Goal: Transaction & Acquisition: Purchase product/service

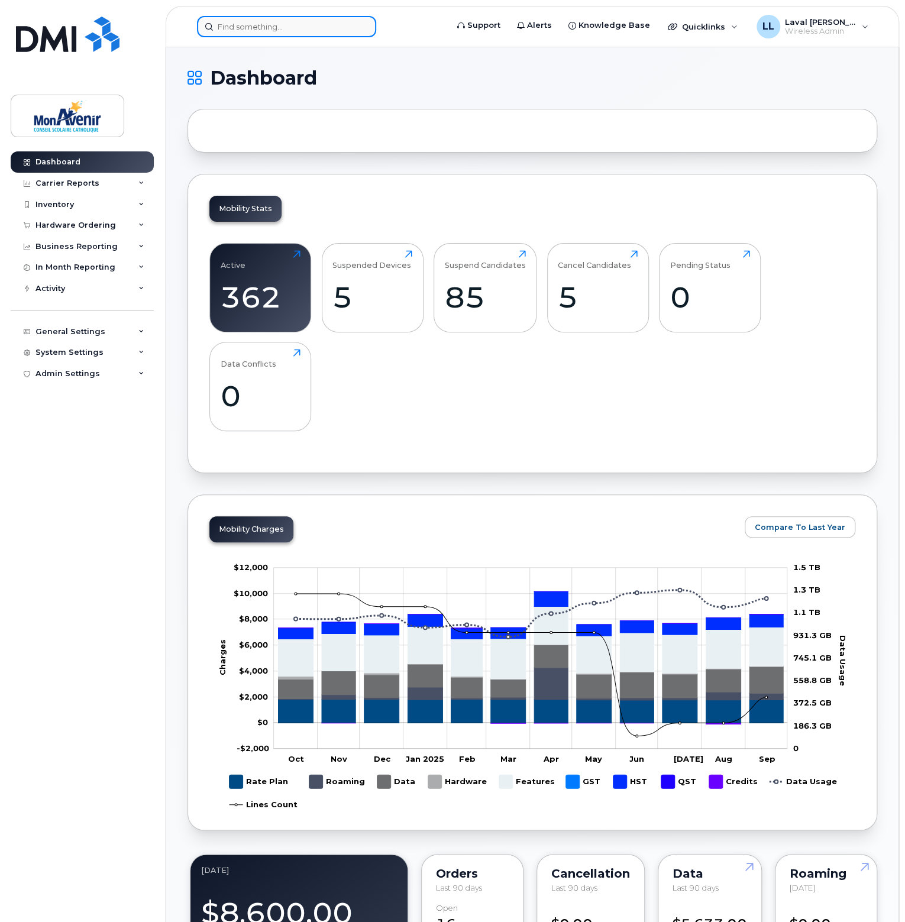
click at [268, 26] on input at bounding box center [286, 26] width 179 height 21
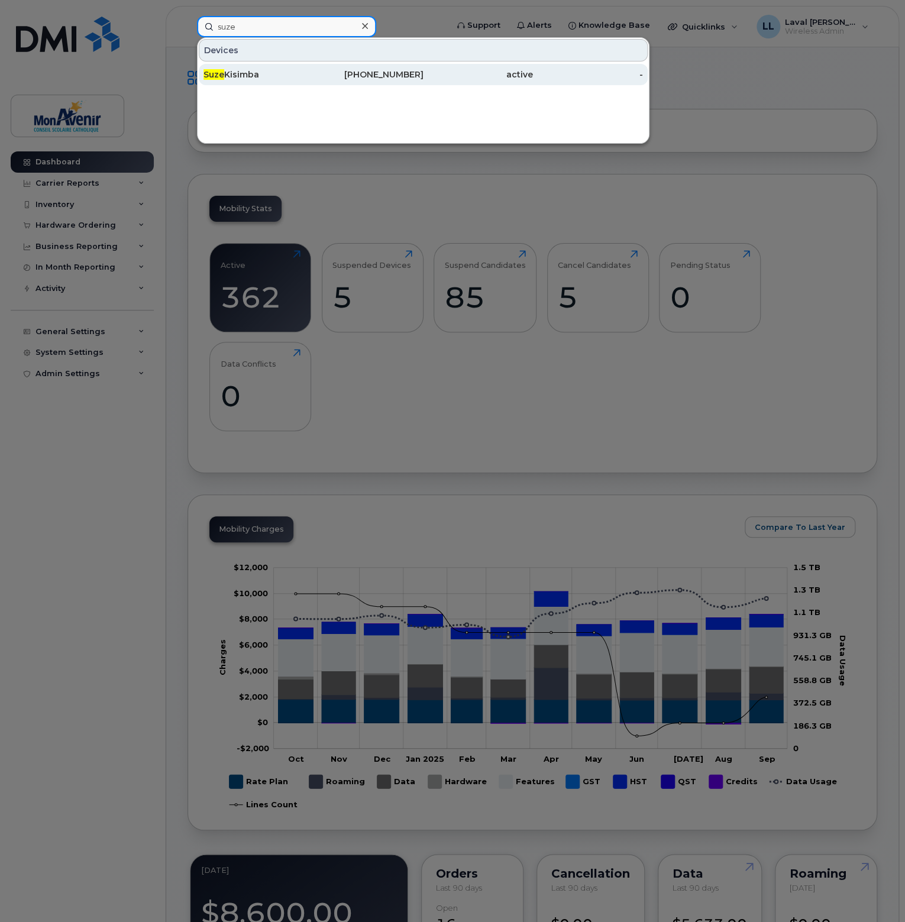
type input "suze"
click at [243, 72] on div "Suze Kisimba" at bounding box center [258, 75] width 110 height 12
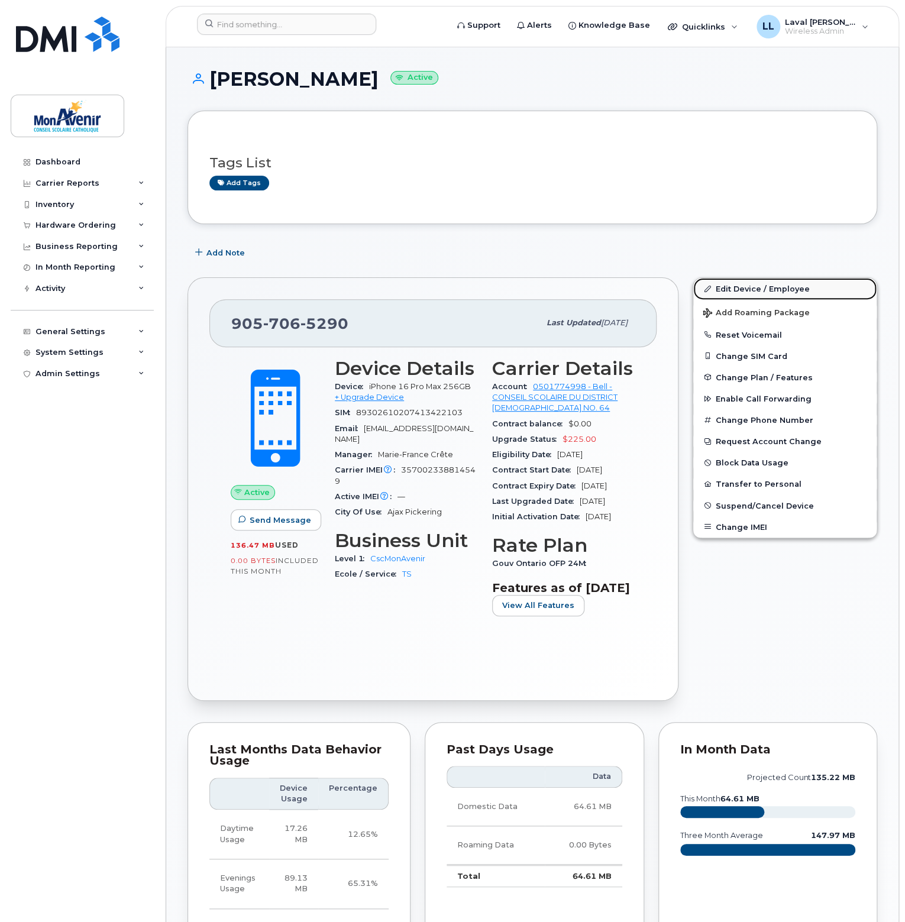
click at [736, 287] on link "Edit Device / Employee" at bounding box center [784, 288] width 183 height 21
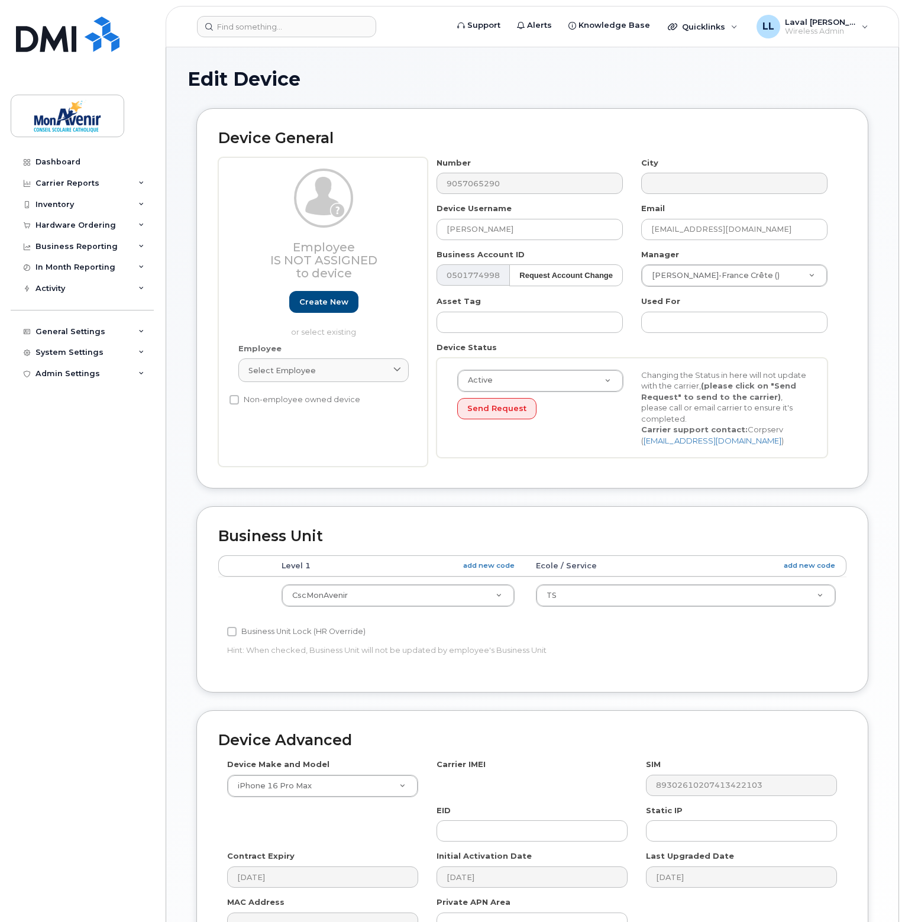
select select "43101"
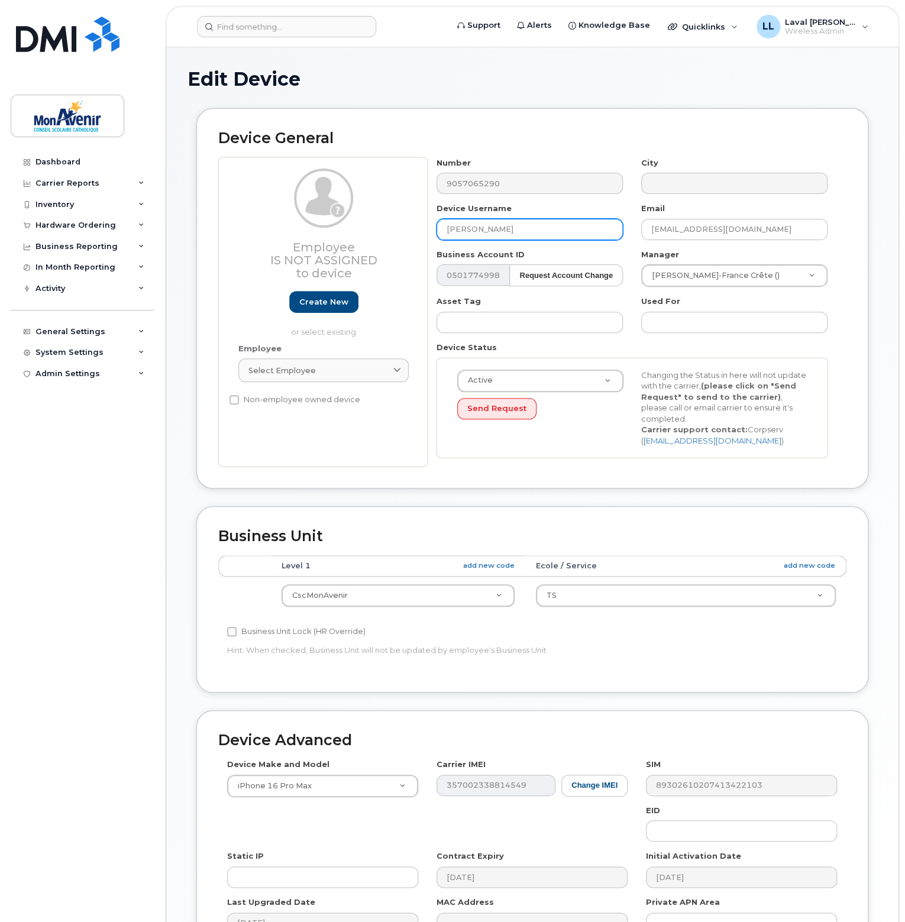
click at [513, 234] on input "[PERSON_NAME]" at bounding box center [530, 229] width 186 height 21
click at [544, 231] on input "Suze Kisimba (Départ" at bounding box center [530, 229] width 186 height 21
type input "Suze Kisimba (Départ 12/9)"
click at [667, 655] on div "Accounting Categories Rules Level 1 add new code Ecole / Service add new code C…" at bounding box center [532, 612] width 628 height 115
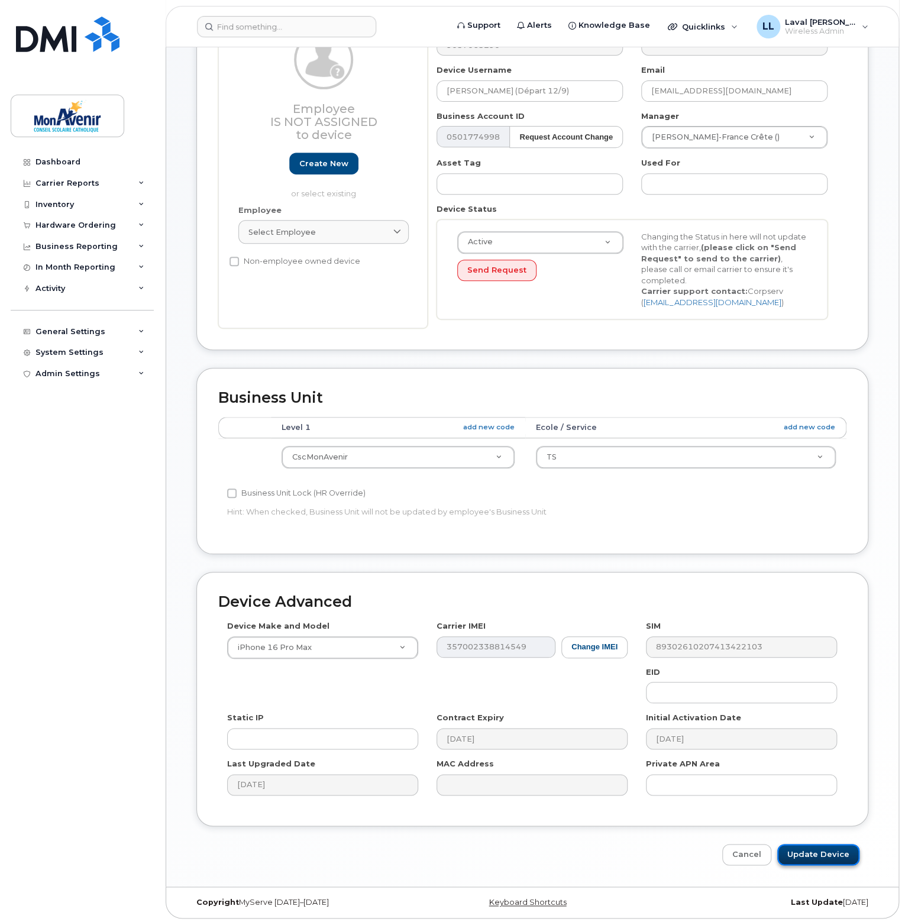
click at [838, 853] on input "Update Device" at bounding box center [818, 855] width 82 height 22
type input "Saving..."
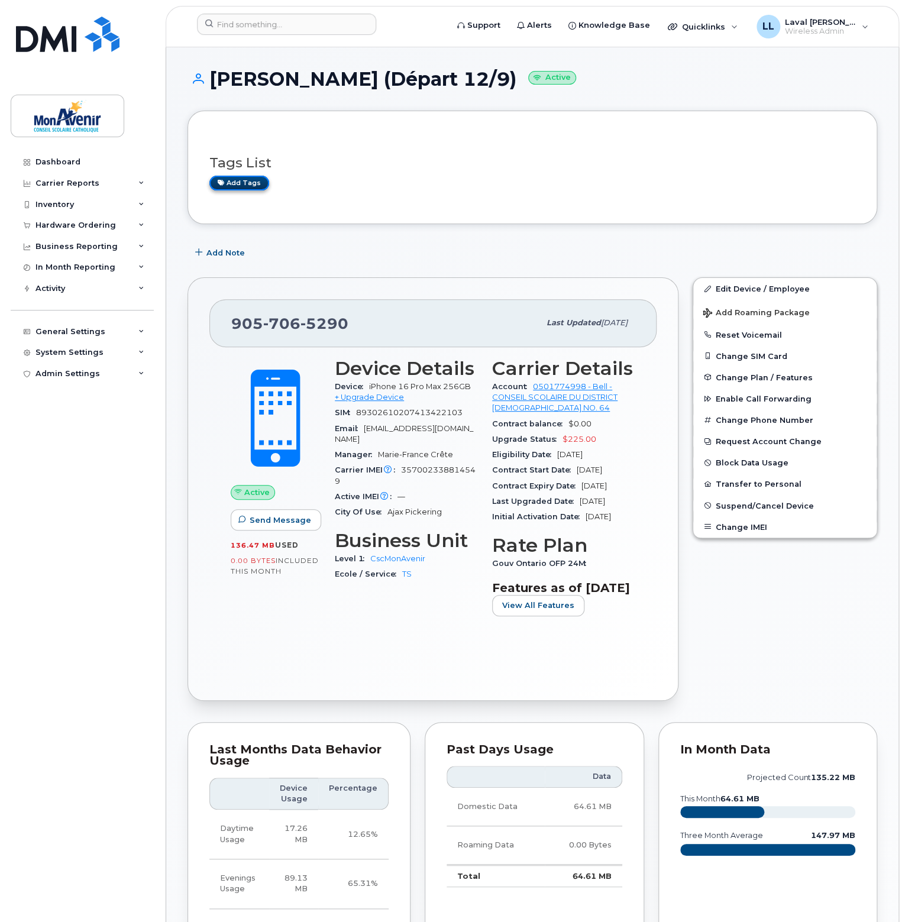
click at [251, 189] on link "Add tags" at bounding box center [239, 183] width 60 height 15
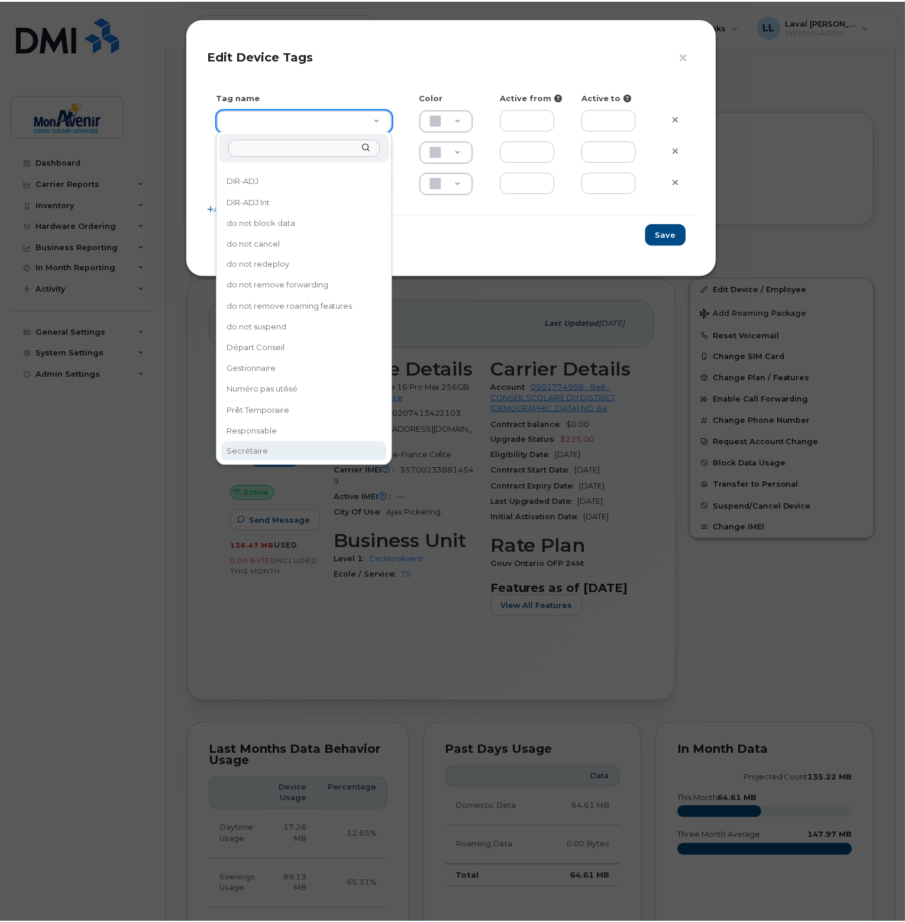
scroll to position [172, 0]
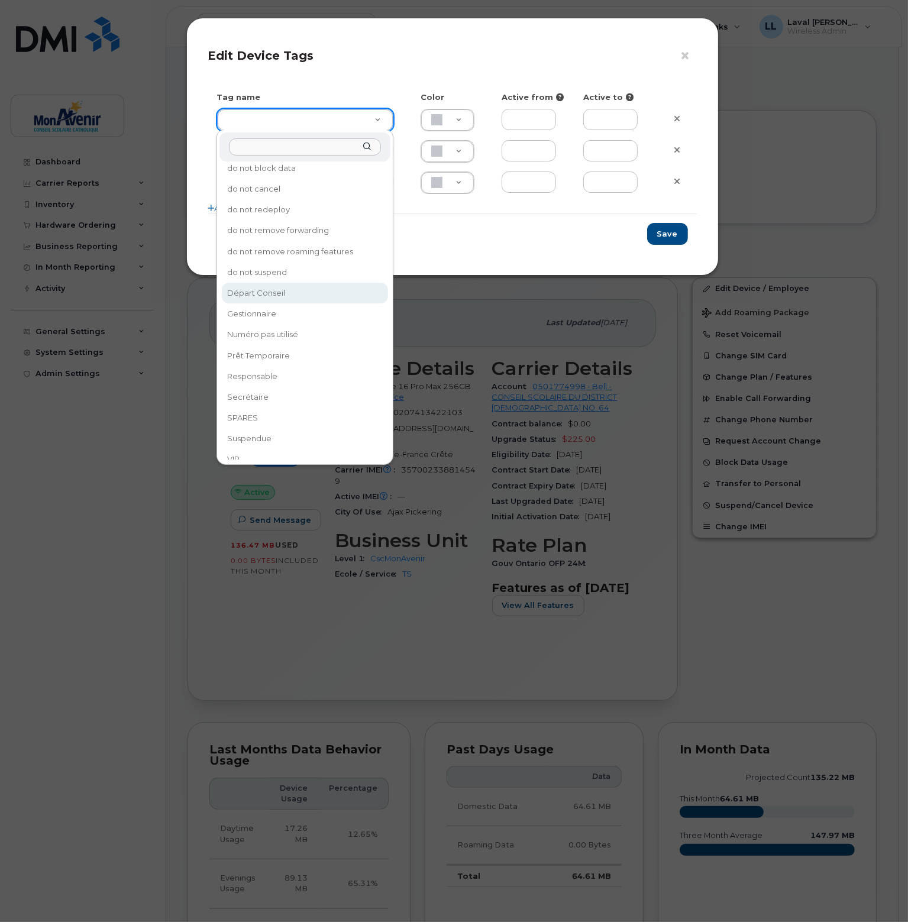
type input "Départ Conseil"
type input "F8C6C8"
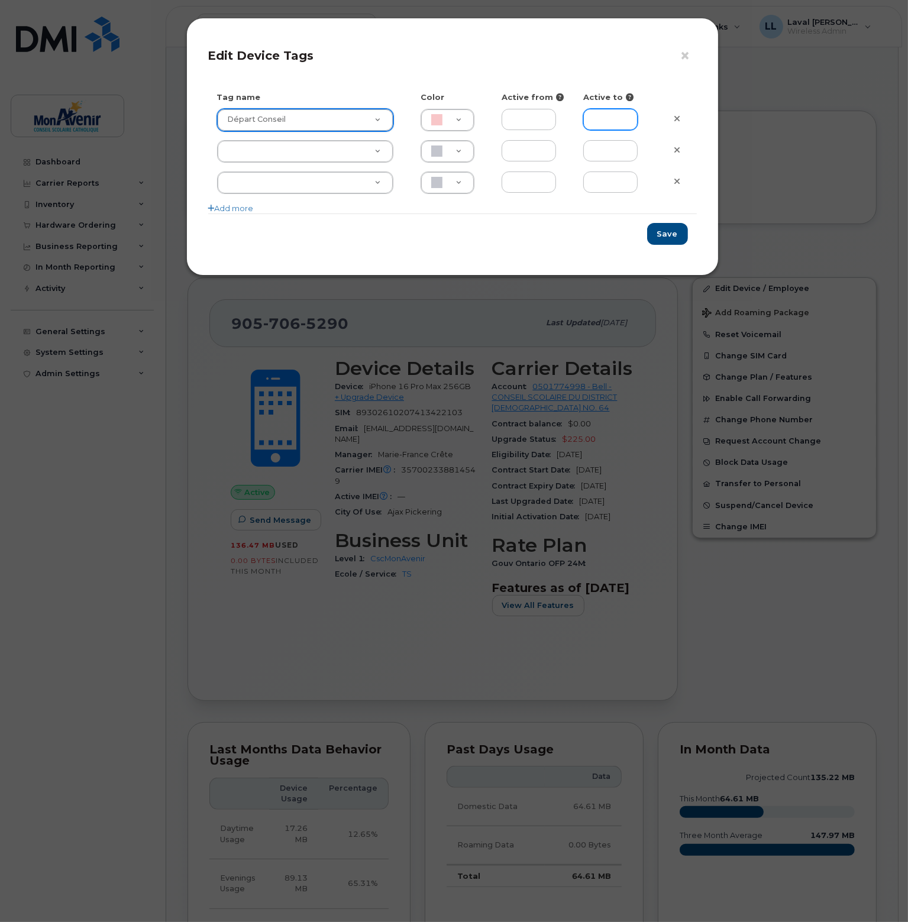
click at [600, 110] on input "text" at bounding box center [610, 119] width 54 height 21
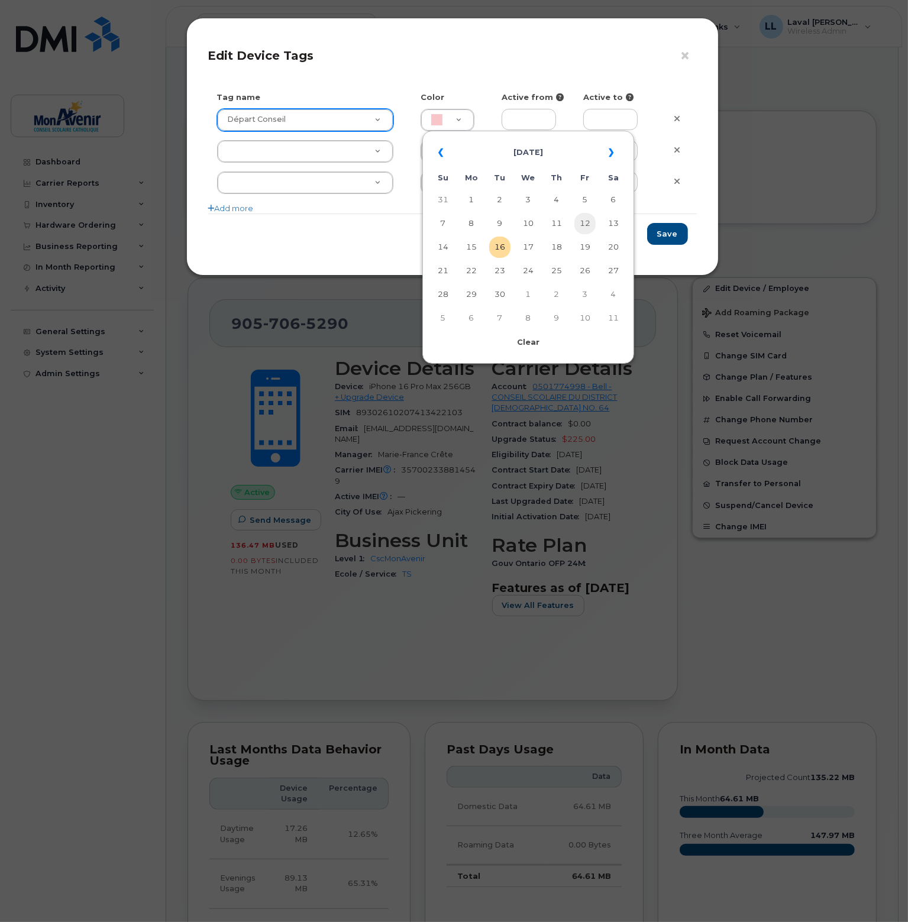
click at [589, 225] on td "12" at bounding box center [584, 223] width 21 height 21
type input "2025-09-12"
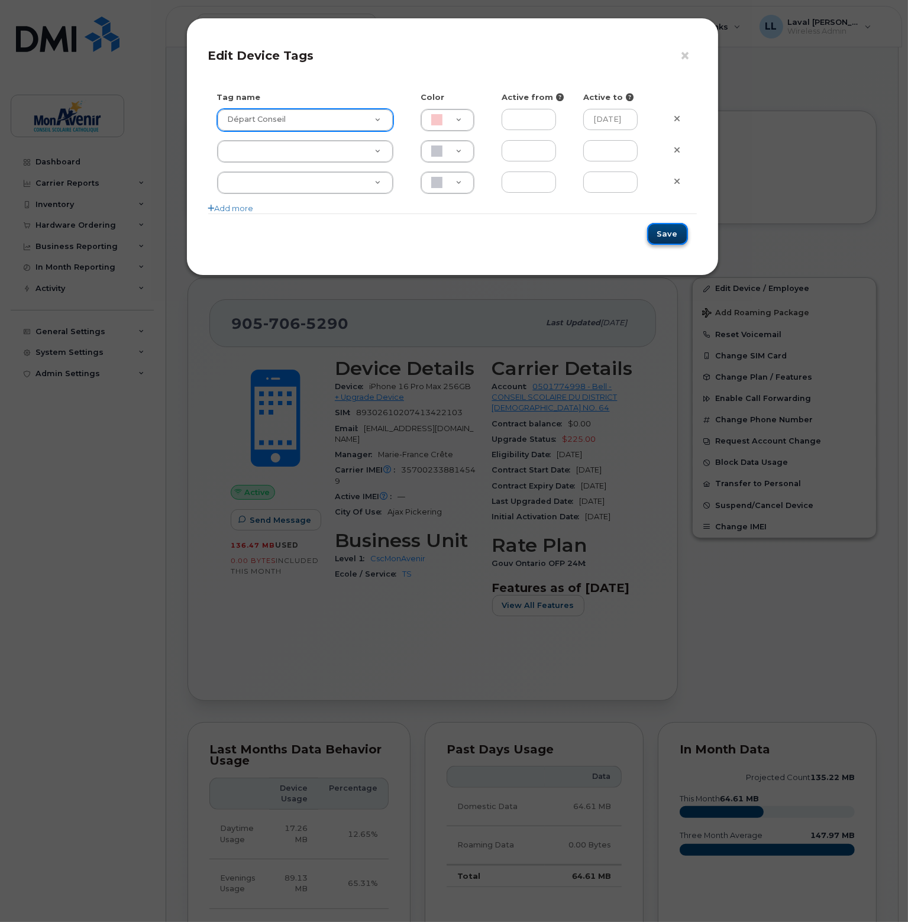
click at [664, 234] on button "Save" at bounding box center [667, 234] width 41 height 22
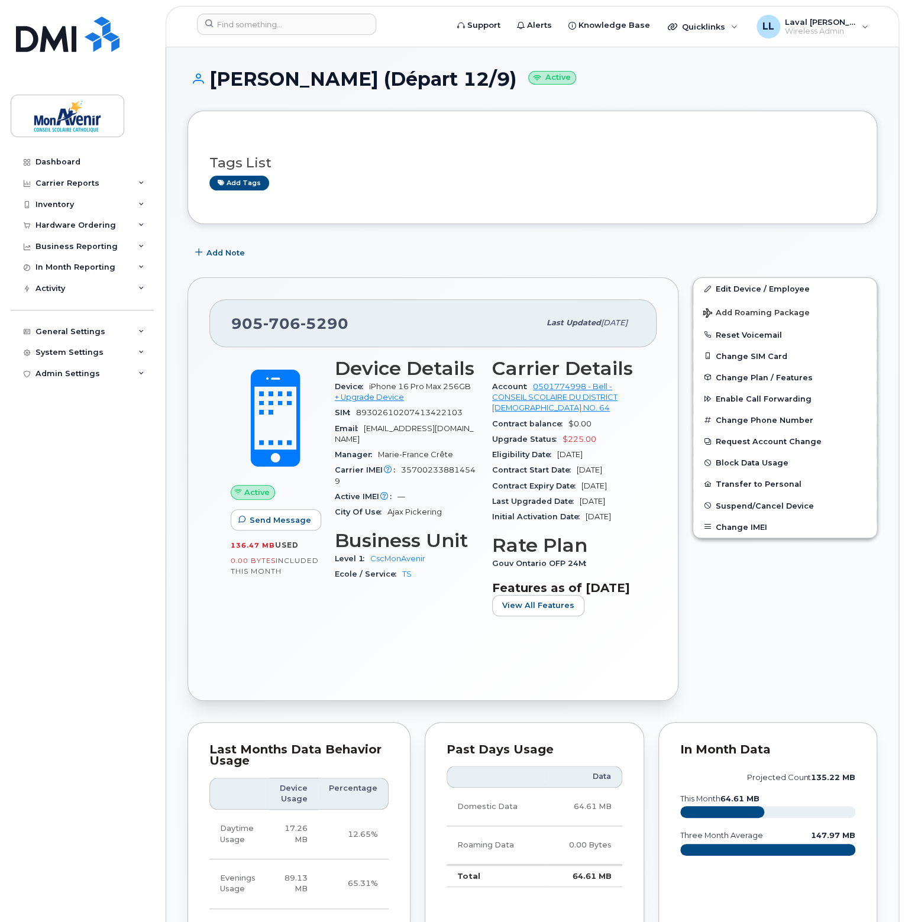
click at [390, 244] on div "Add Note" at bounding box center [532, 252] width 690 height 21
drag, startPoint x: 403, startPoint y: 455, endPoint x: 376, endPoint y: 476, distance: 33.7
click at [376, 476] on div "Carrier IMEI Carrier IMEI is reported during the last billing cycle or change o…" at bounding box center [406, 476] width 143 height 27
copy span "357002338814549"
click at [145, 447] on div "Dashboard Carrier Reports Monthly Billing Data Pooling Average Costing Accounti…" at bounding box center [84, 527] width 146 height 753
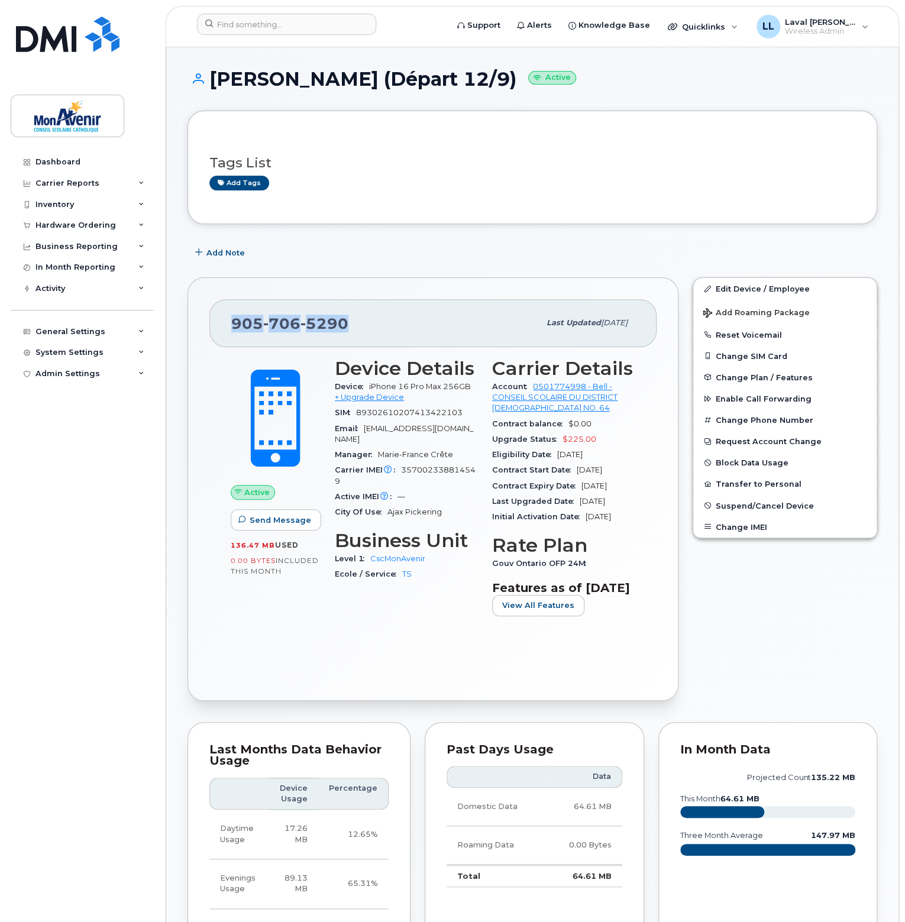
drag, startPoint x: 351, startPoint y: 321, endPoint x: 233, endPoint y: 338, distance: 118.9
click at [233, 338] on div "905 706 5290 Last updated Sep 16, 2025" at bounding box center [432, 322] width 447 height 47
copy span "905 706 5290"
drag, startPoint x: 344, startPoint y: 79, endPoint x: 209, endPoint y: 85, distance: 135.6
click at [209, 85] on h1 "Suze Kisimba (Départ 12/9) Active" at bounding box center [532, 79] width 690 height 21
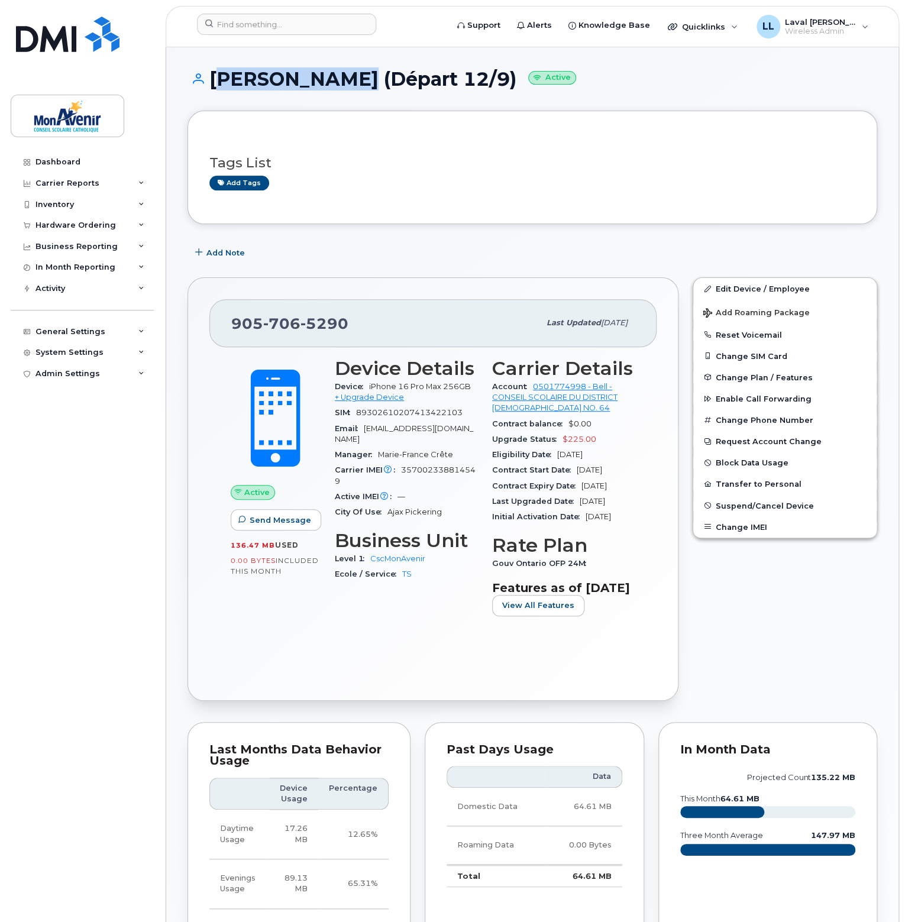
copy h1 "Suze Kisimba"
click at [70, 225] on div "Hardware Ordering" at bounding box center [75, 225] width 80 height 9
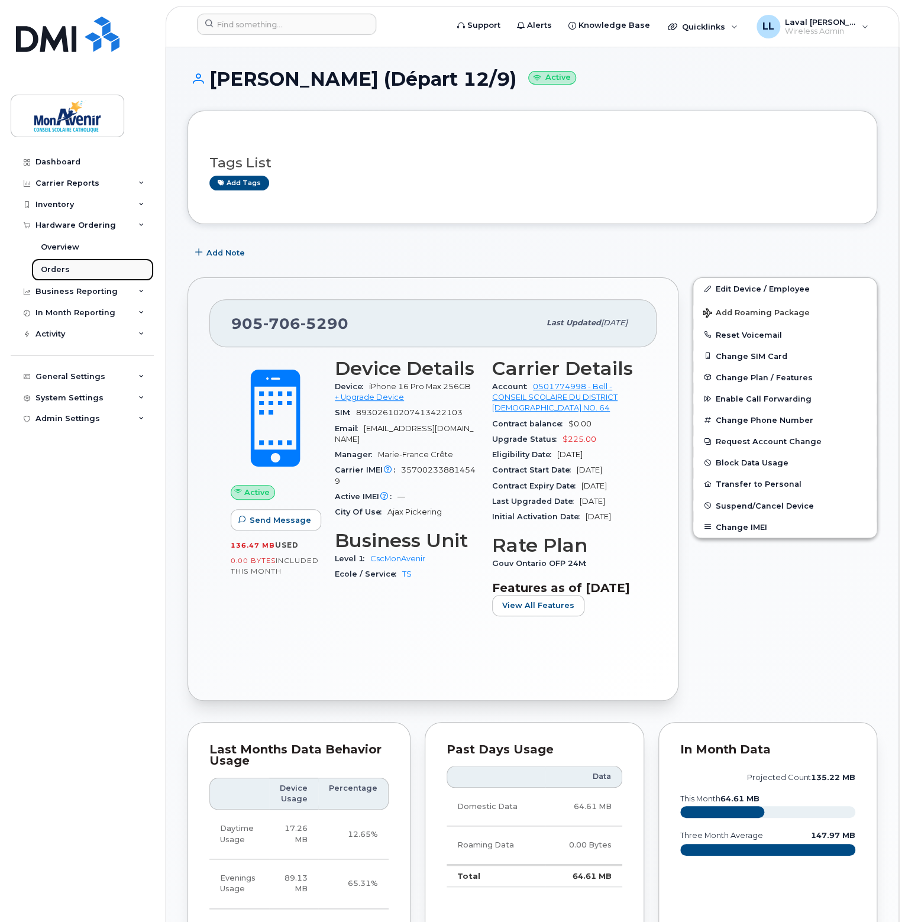
click at [62, 266] on div "Orders" at bounding box center [55, 269] width 29 height 11
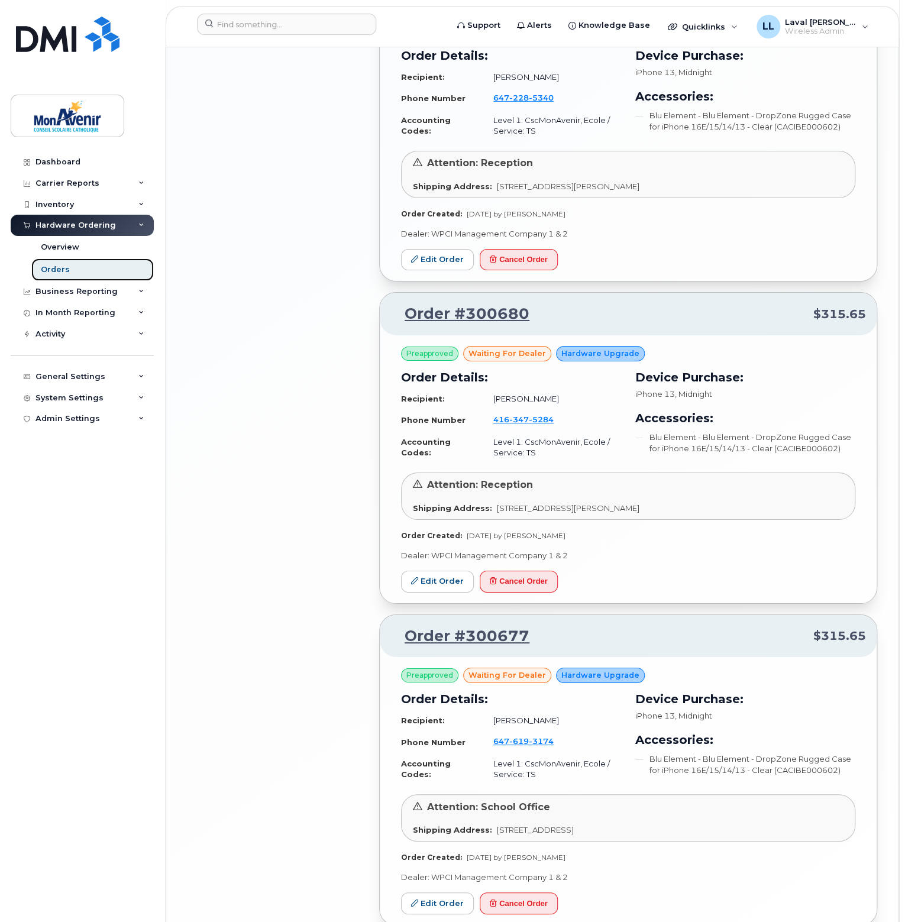
scroll to position [1913, 0]
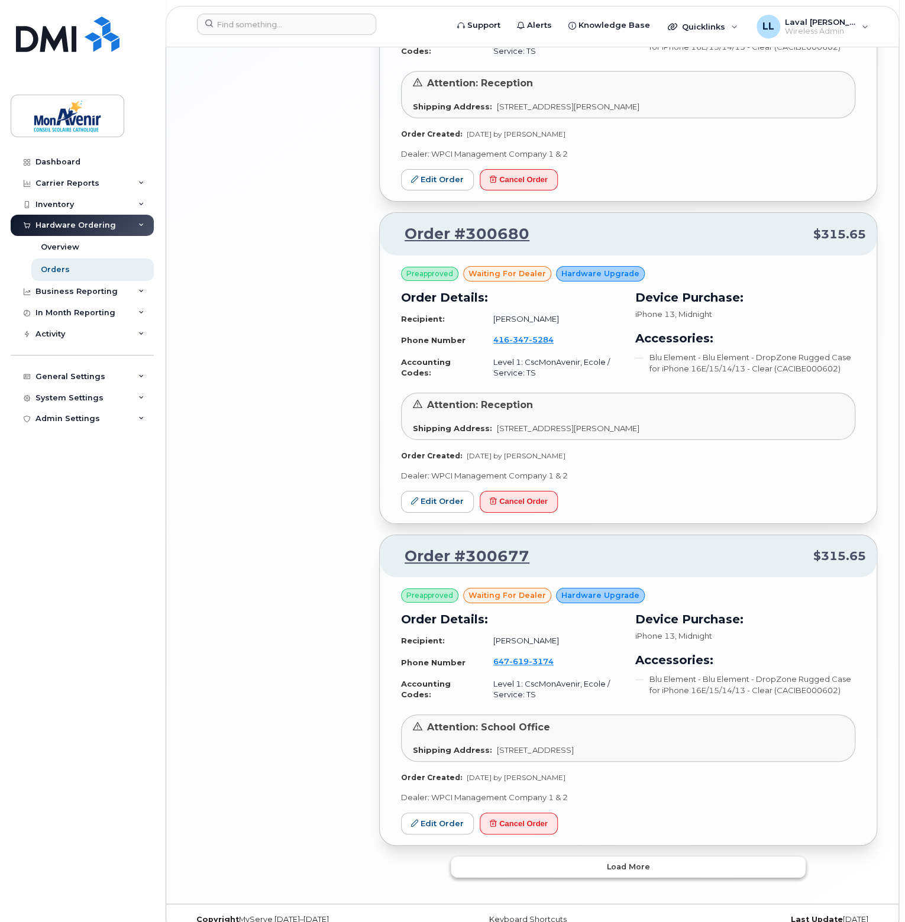
click at [600, 856] on button "Load more" at bounding box center [628, 866] width 355 height 21
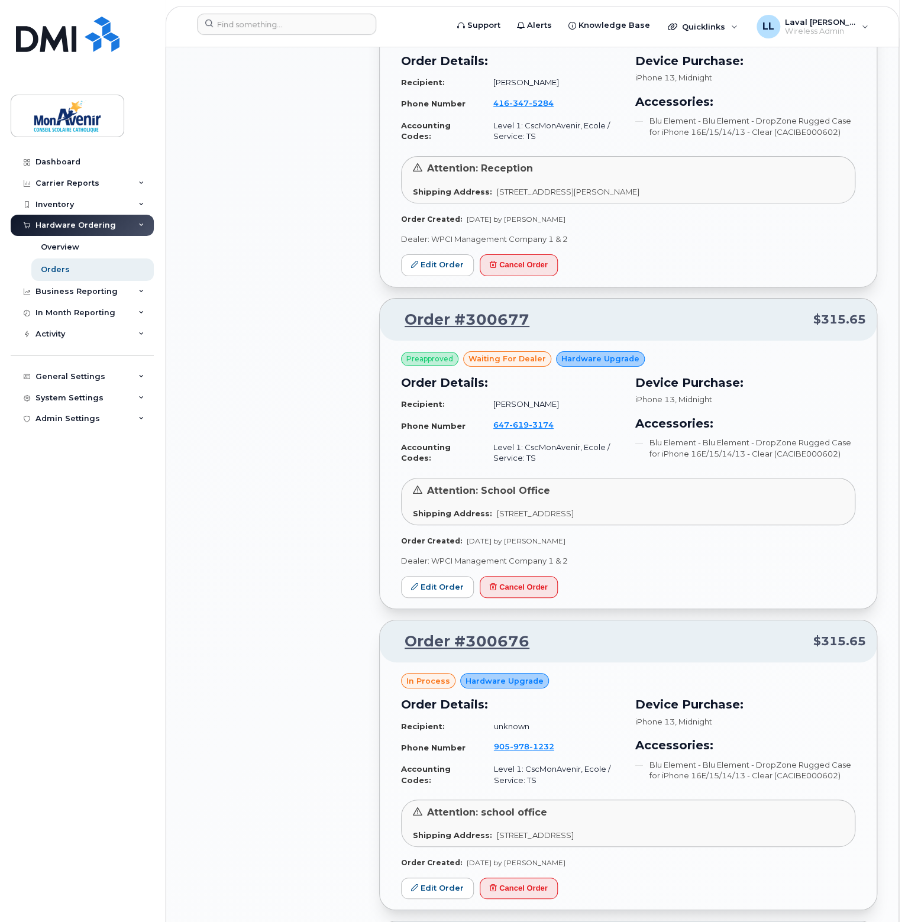
scroll to position [2327, 0]
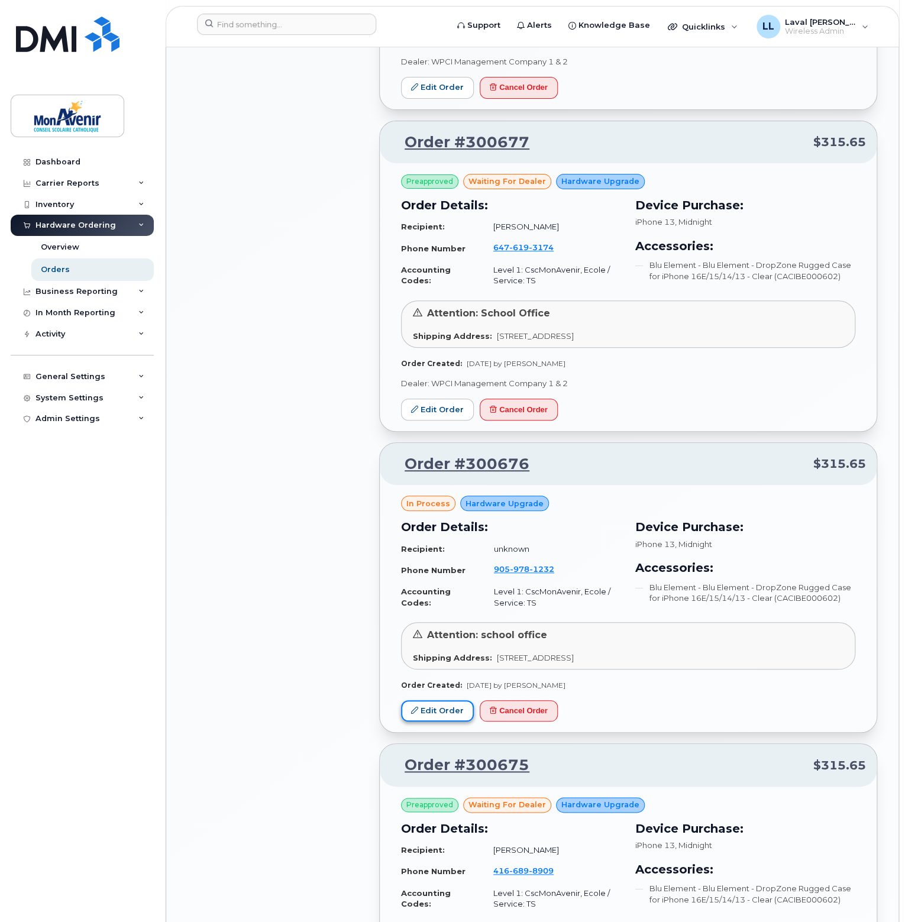
click at [441, 700] on link "Edit Order" at bounding box center [437, 711] width 73 height 22
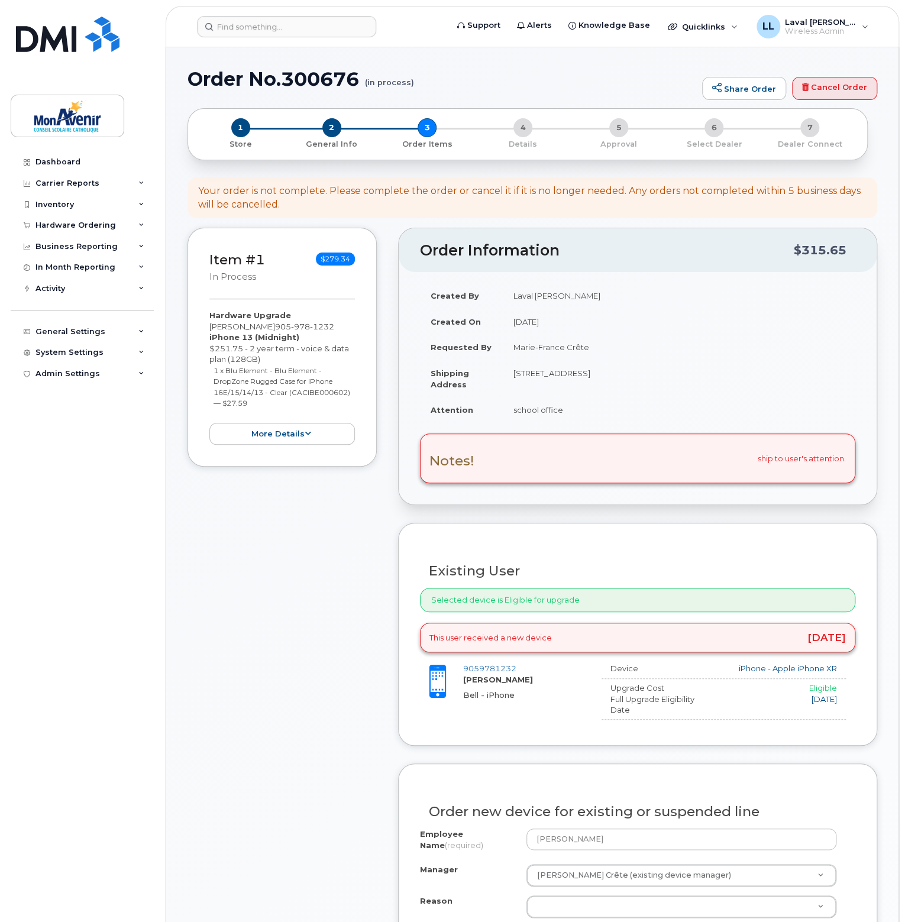
scroll to position [118, 0]
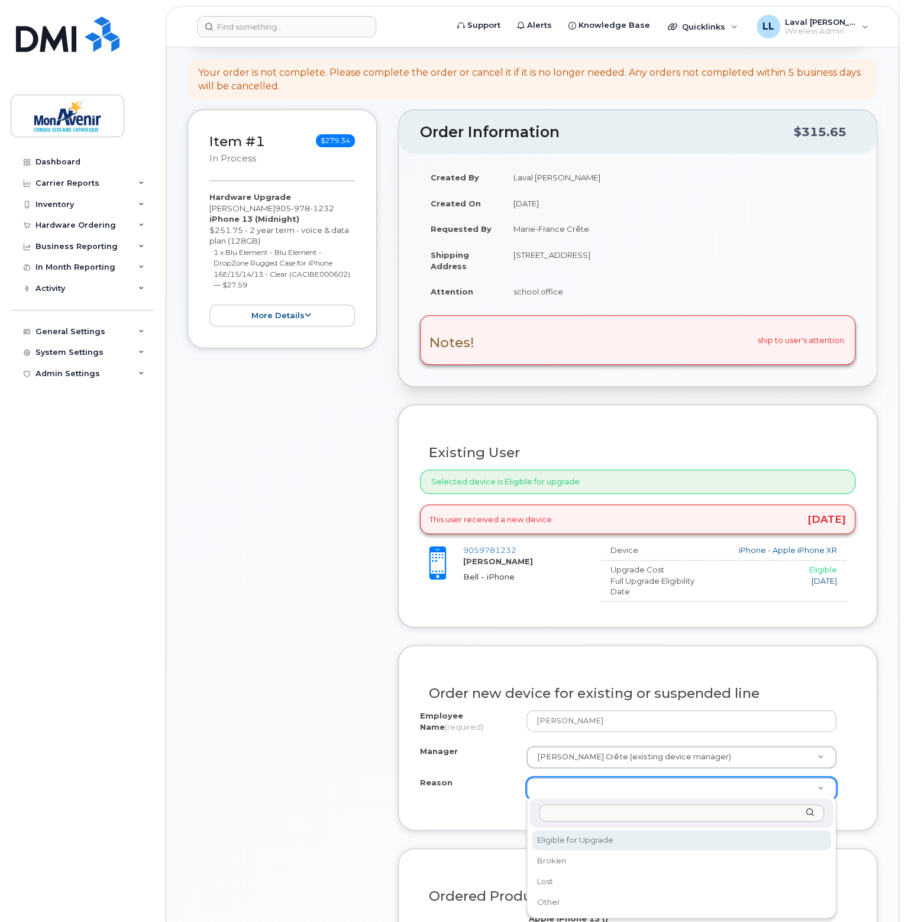
select select "eligible_for_upgrade"
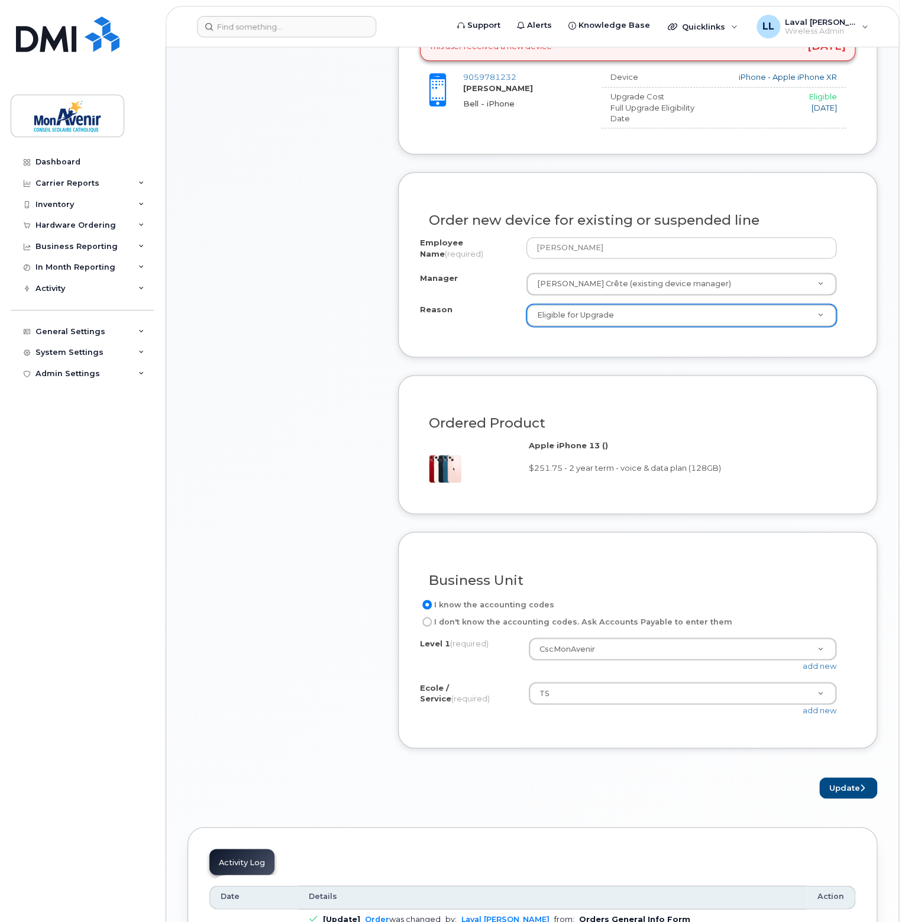
scroll to position [828, 0]
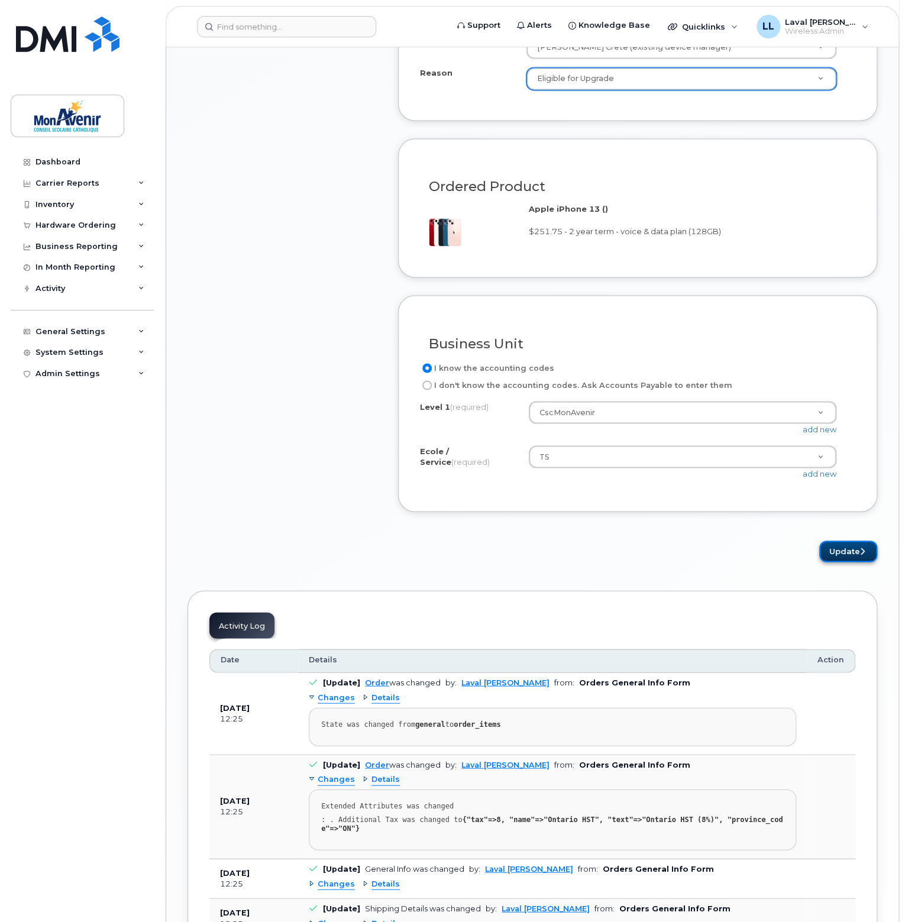
click at [843, 549] on button "Update" at bounding box center [848, 552] width 58 height 22
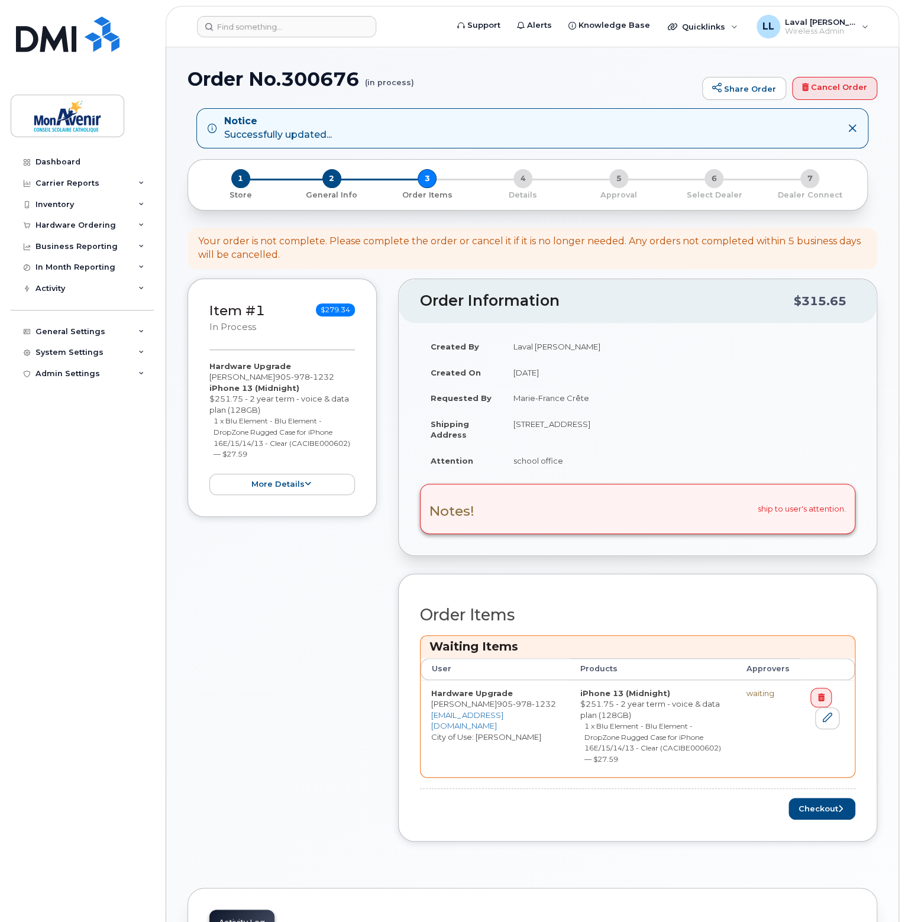
scroll to position [237, 0]
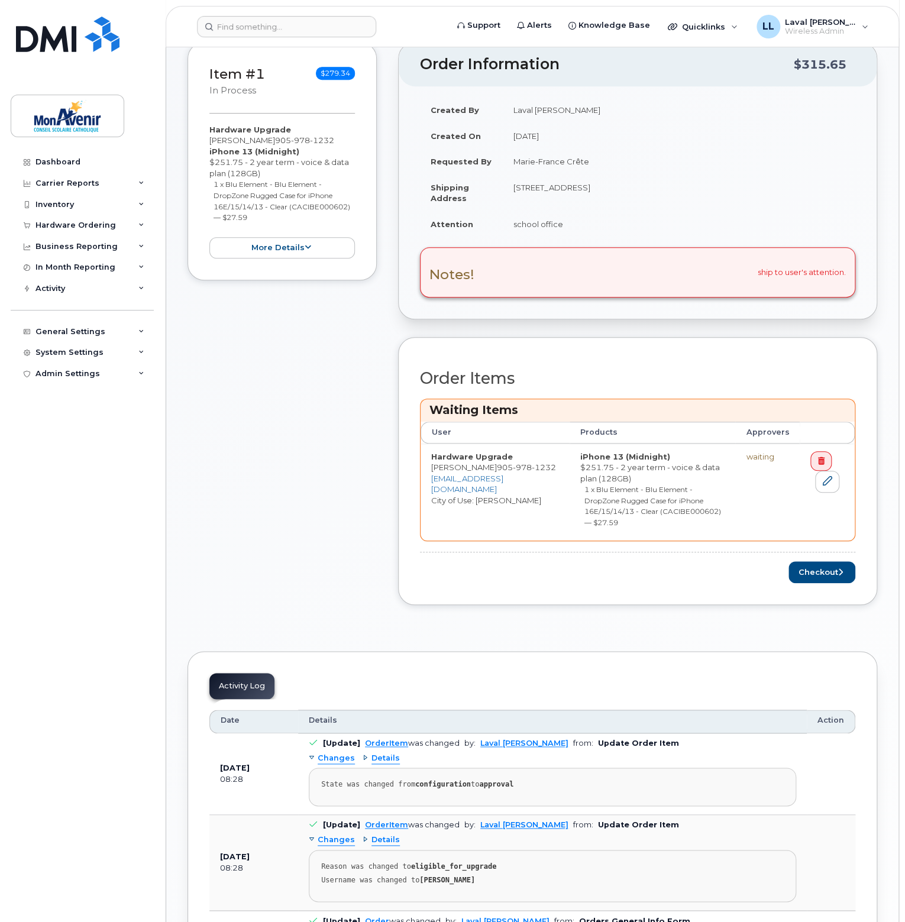
click at [823, 572] on div "Order Items Waiting Items User Products Approvers Hardware Upgrade Laurie Woodl…" at bounding box center [637, 471] width 479 height 268
click at [823, 563] on button "Checkout" at bounding box center [821, 572] width 67 height 22
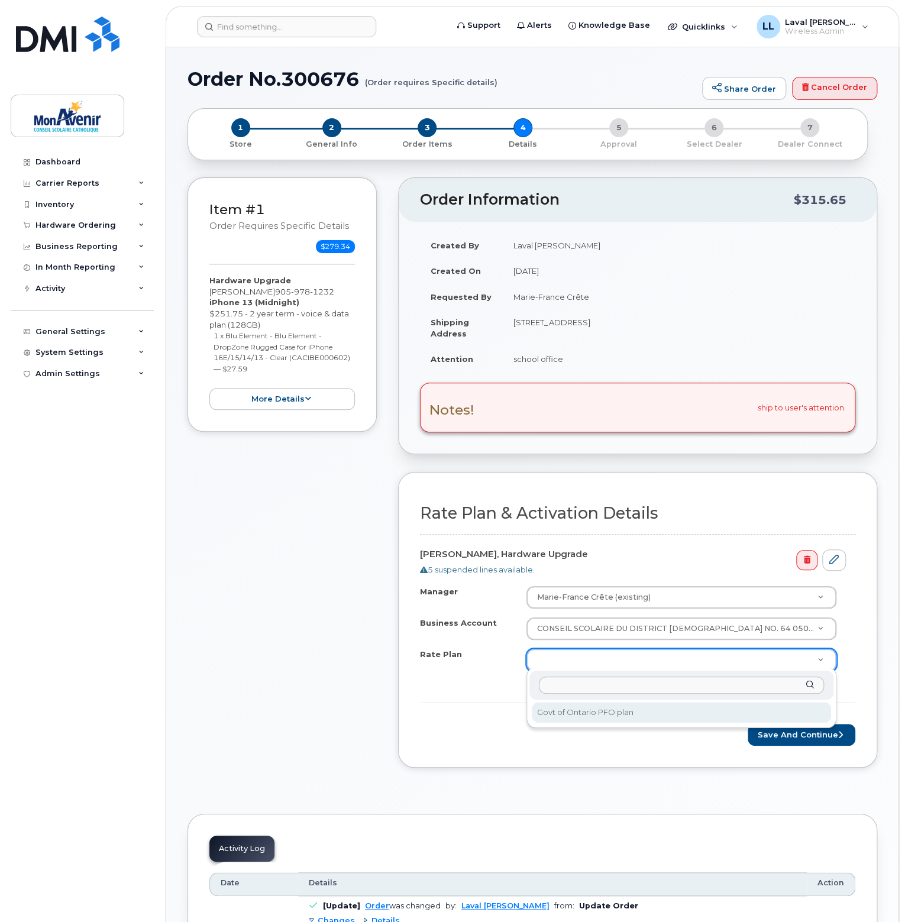
select select "Govt of Ontario PFO plan"
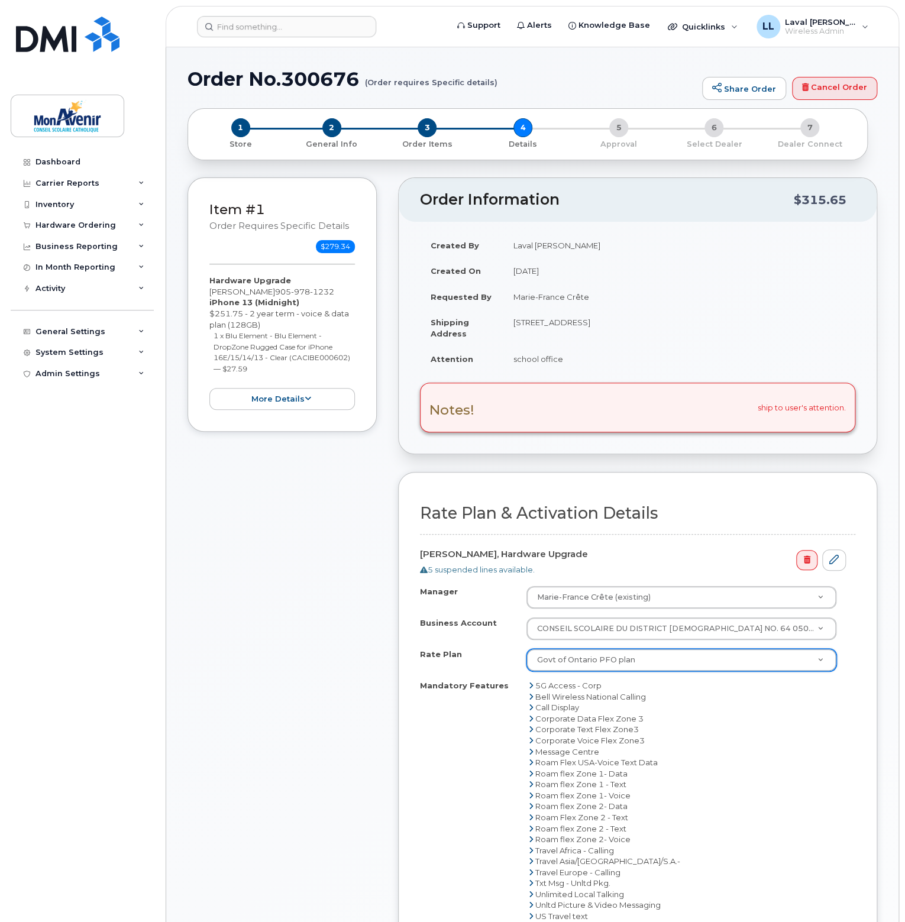
scroll to position [237, 0]
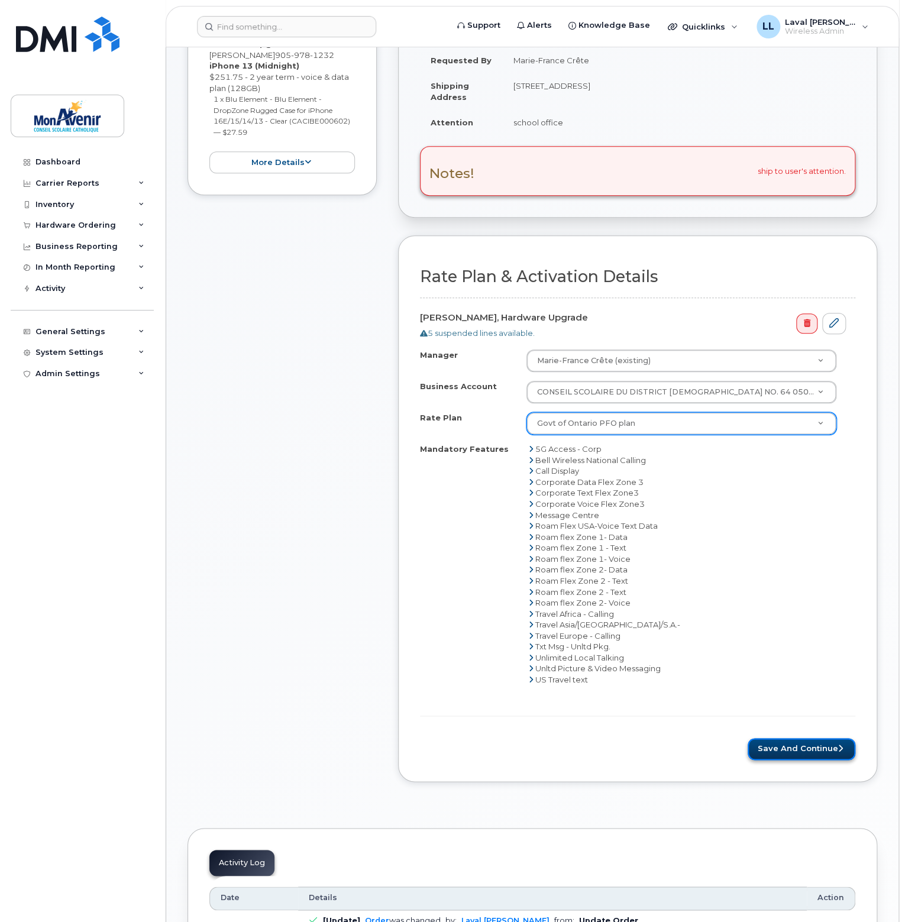
click at [797, 748] on button "Save and Continue" at bounding box center [802, 749] width 108 height 22
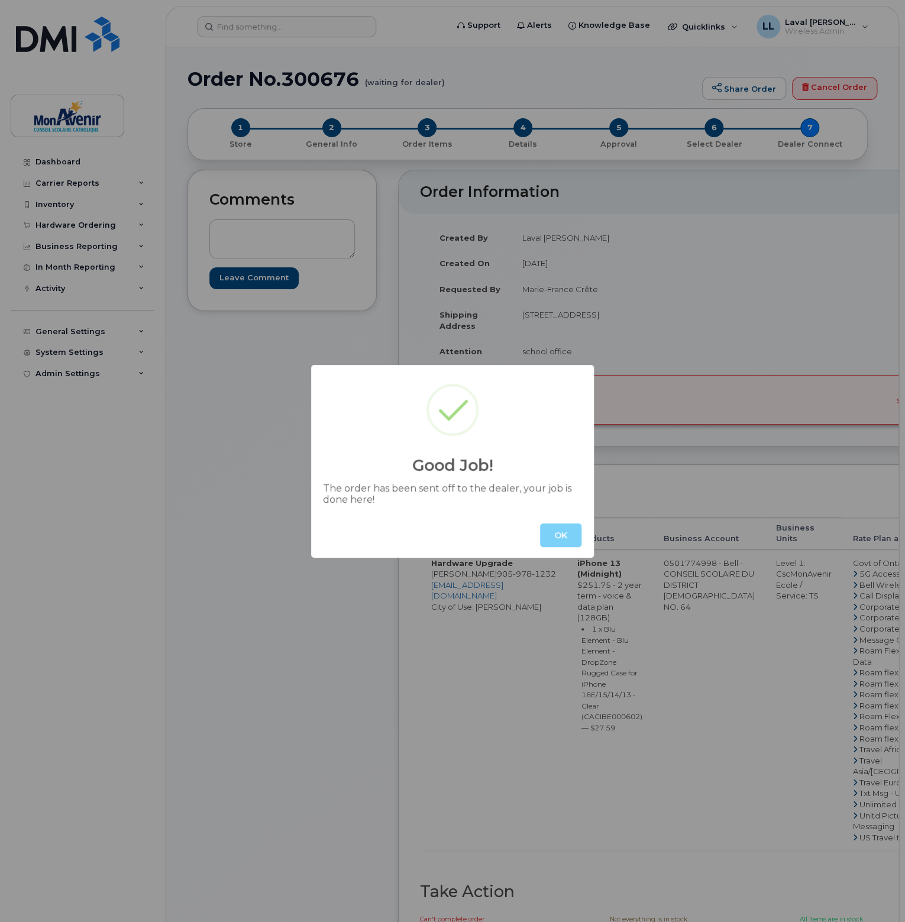
click at [568, 549] on div "OK" at bounding box center [452, 535] width 283 height 45
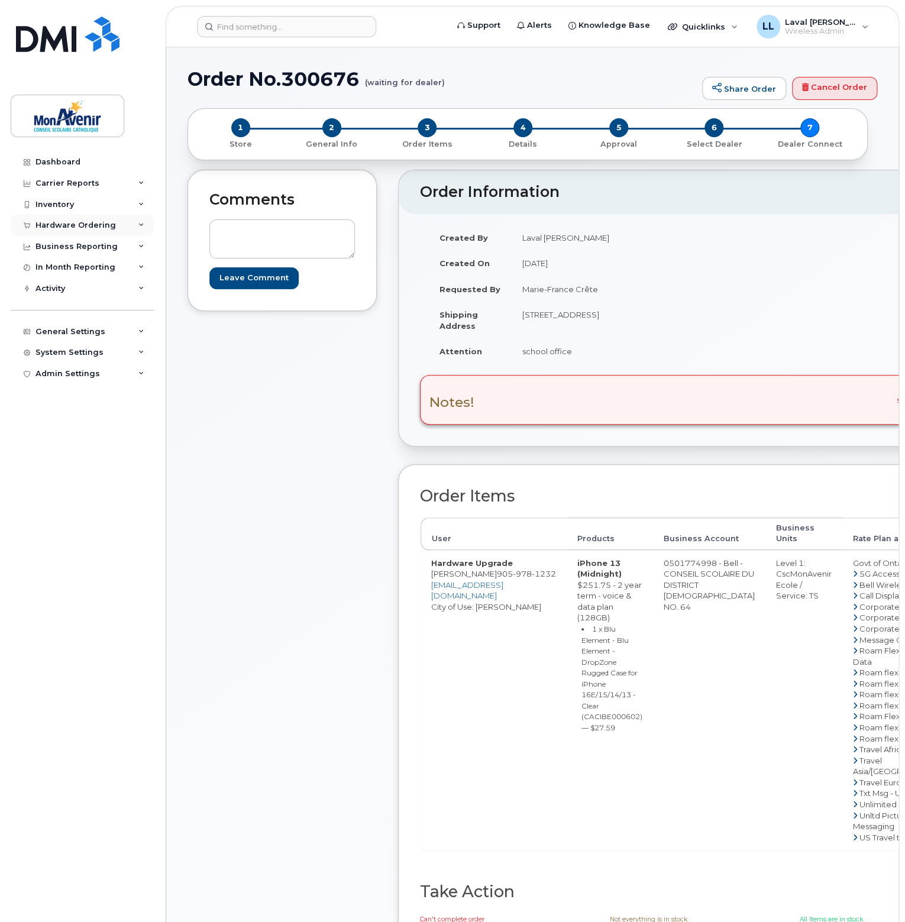
click at [80, 231] on div "Hardware Ordering" at bounding box center [82, 225] width 143 height 21
click at [65, 266] on div "Orders" at bounding box center [55, 269] width 29 height 11
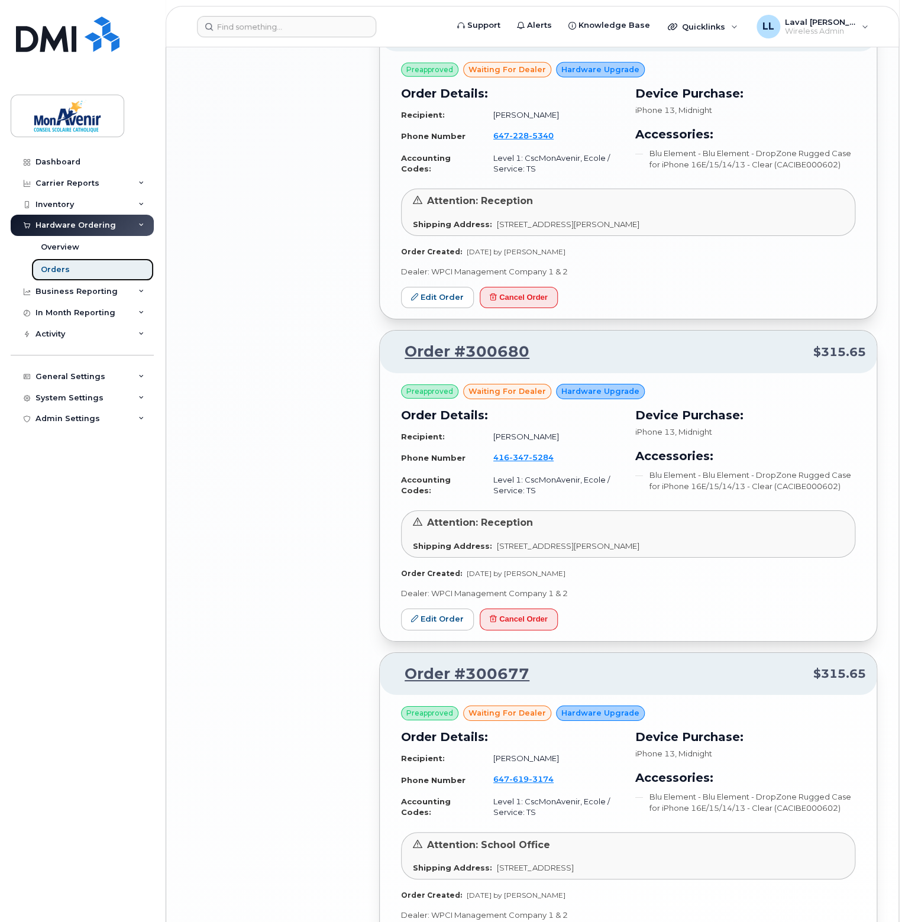
scroll to position [1892, 0]
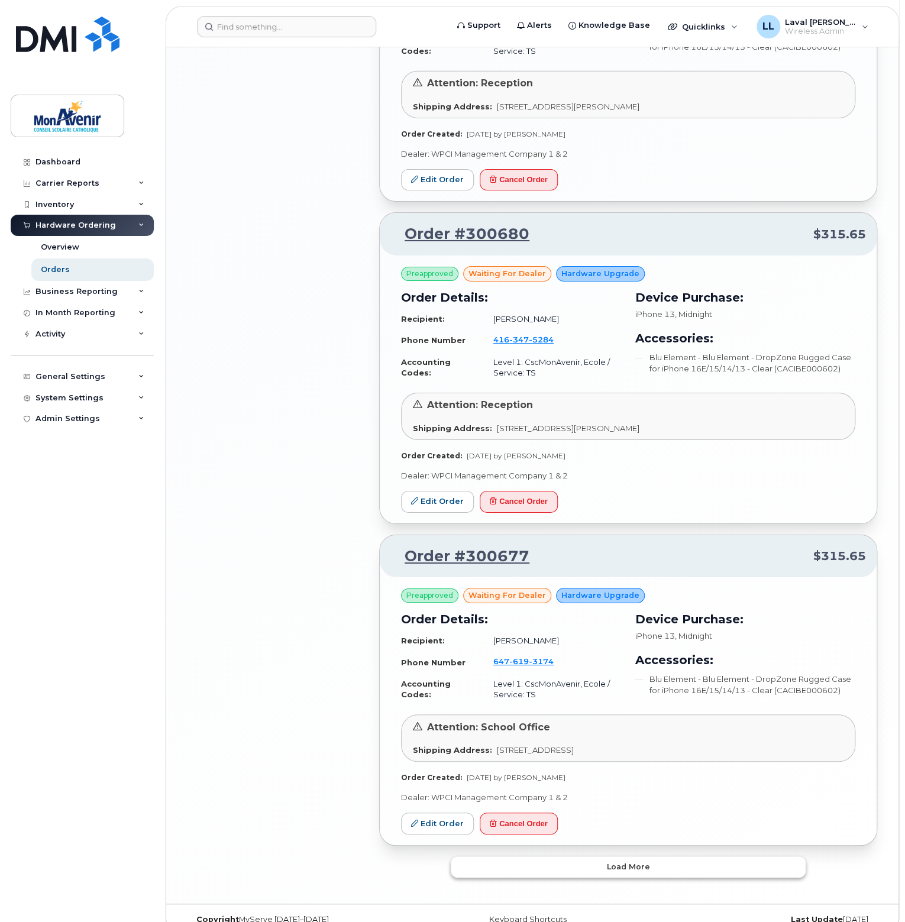
click at [632, 861] on span "Load more" at bounding box center [628, 866] width 43 height 11
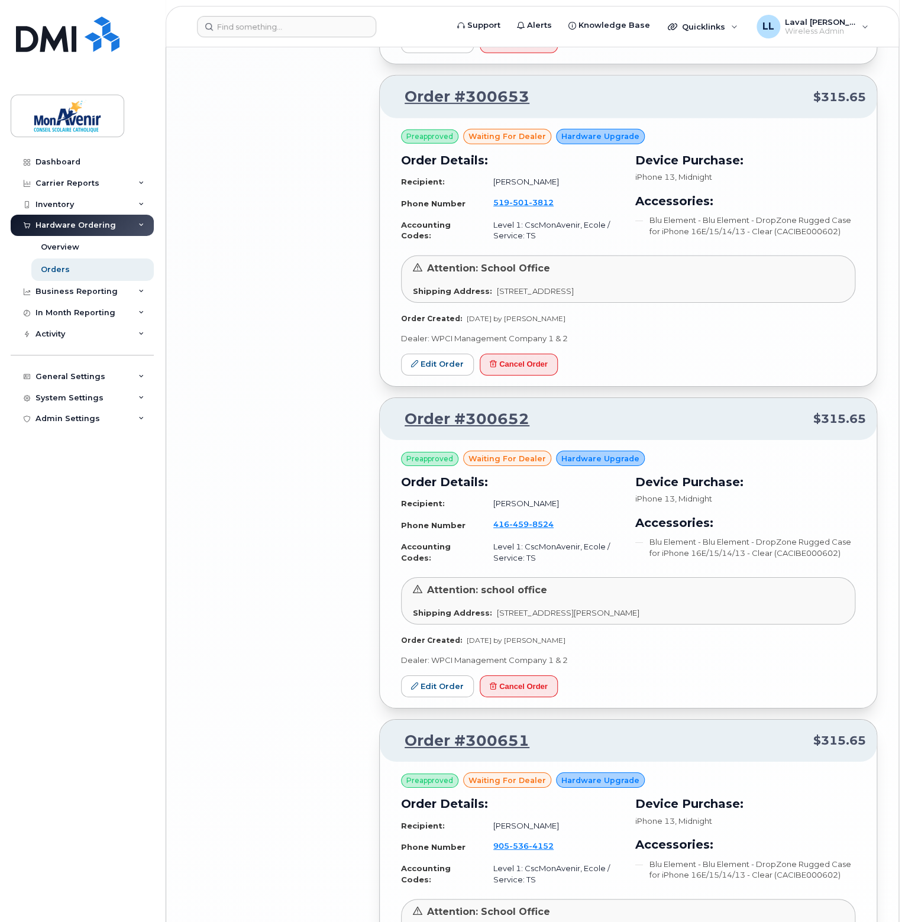
scroll to position [3783, 0]
